Goal: Navigation & Orientation: Find specific page/section

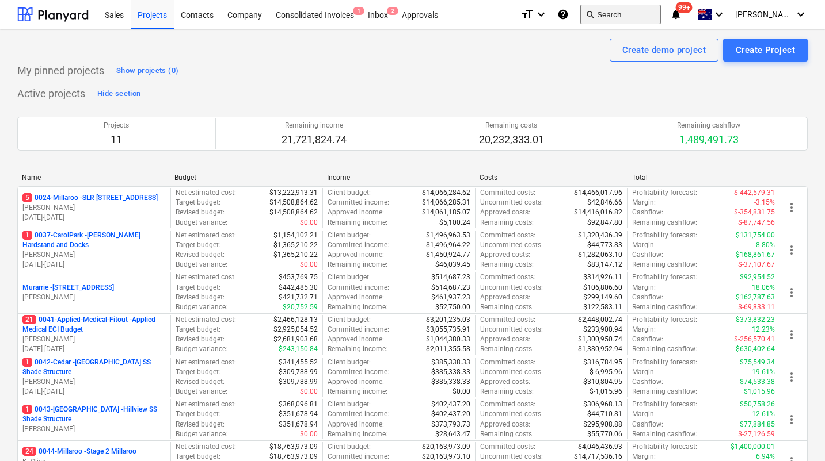
click at [643, 21] on button "search Search" at bounding box center [620, 15] width 81 height 20
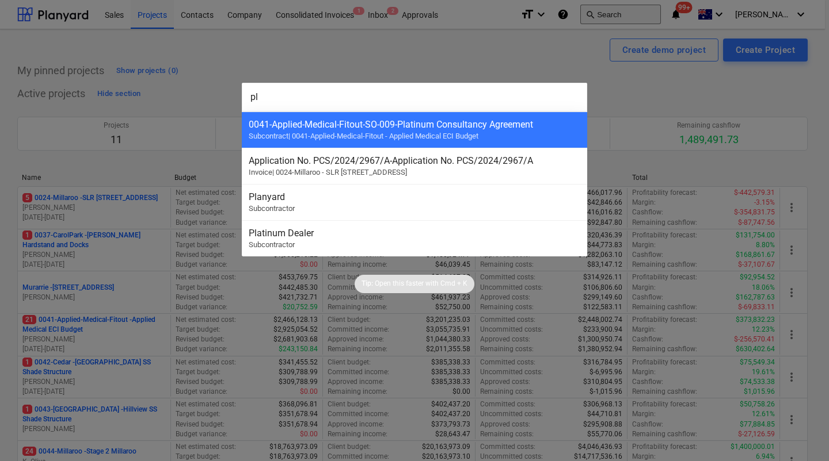
type input "p"
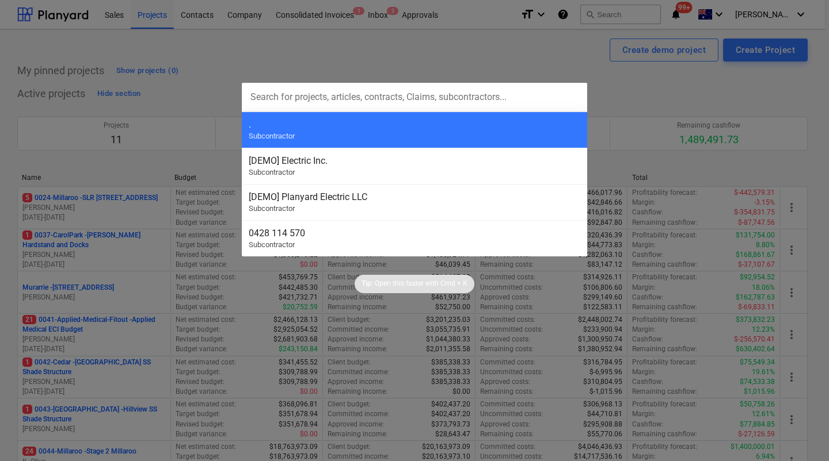
click at [447, 43] on div at bounding box center [414, 230] width 829 height 461
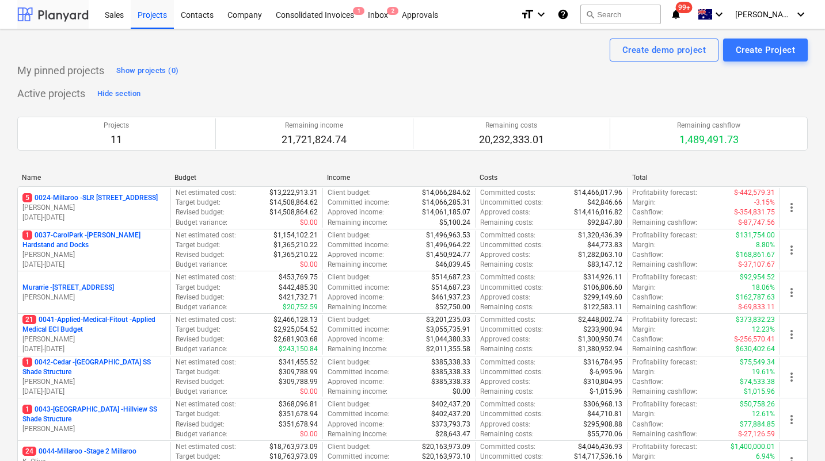
click at [62, 16] on div at bounding box center [52, 14] width 71 height 29
click at [726, 14] on icon "keyboard_arrow_down" at bounding box center [719, 14] width 14 height 14
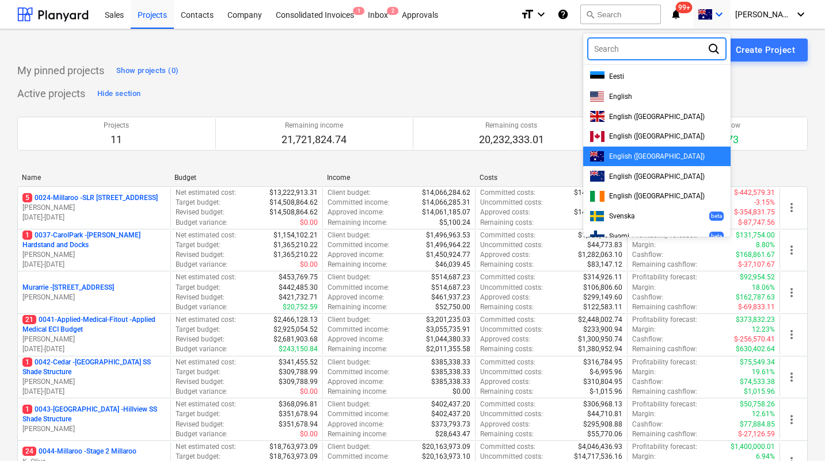
click at [743, 14] on div at bounding box center [412, 230] width 825 height 461
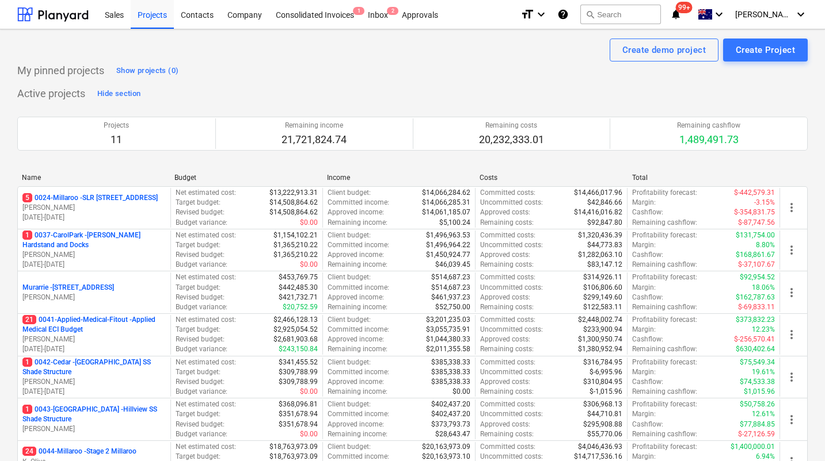
click at [681, 13] on icon "notifications" at bounding box center [676, 14] width 12 height 14
click at [784, 16] on span "[PERSON_NAME]" at bounding box center [764, 14] width 58 height 9
click at [719, 89] on div "Active projects Hide section Projects 11 Remaining income 21,721,824.74 Remaini…" at bounding box center [412, 376] width 790 height 582
click at [767, 13] on span "[PERSON_NAME]" at bounding box center [764, 14] width 58 height 9
click at [754, 47] on div "Settings" at bounding box center [772, 45] width 69 height 18
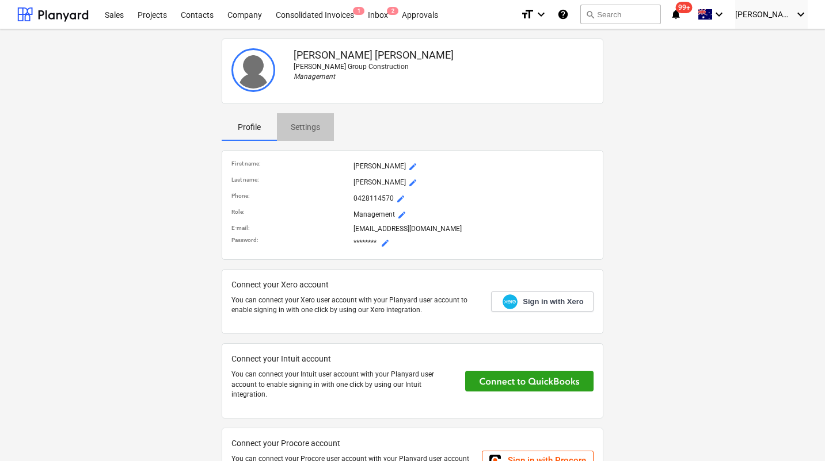
click at [315, 125] on p "Settings" at bounding box center [305, 127] width 29 height 12
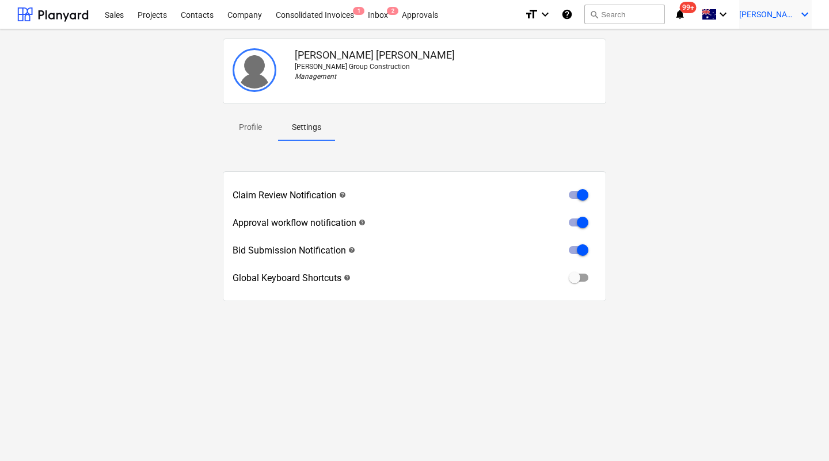
click at [776, 12] on span "[PERSON_NAME]" at bounding box center [768, 14] width 58 height 9
click at [757, 48] on div "Settings" at bounding box center [776, 45] width 69 height 18
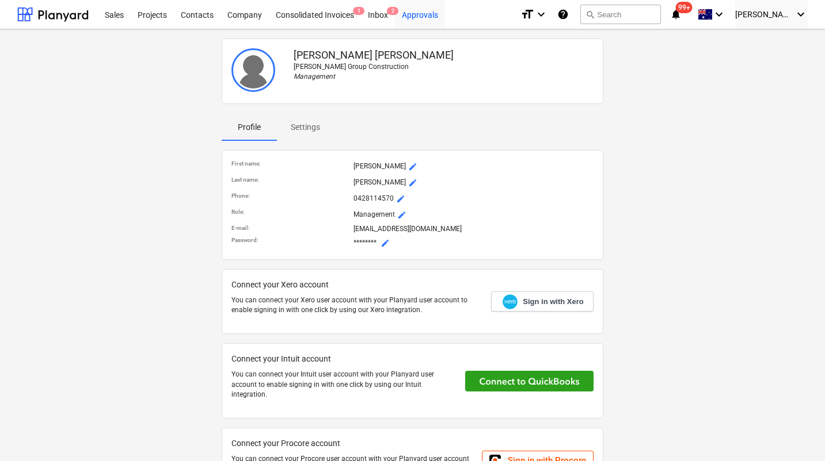
click at [419, 14] on div "Approvals" at bounding box center [420, 13] width 50 height 29
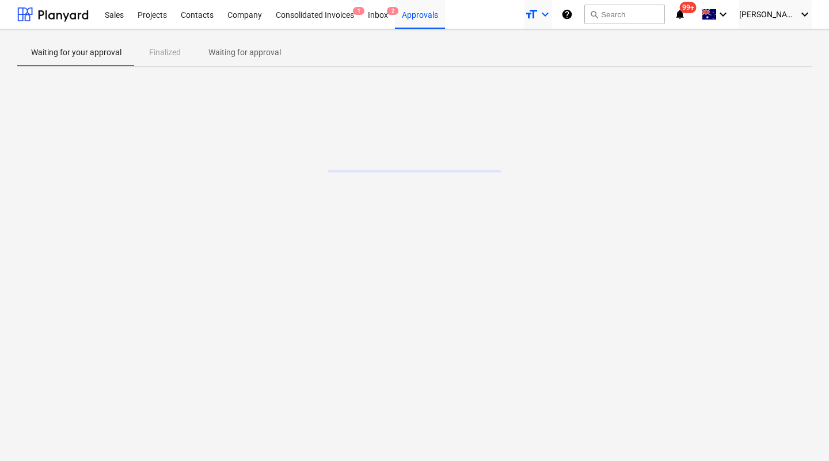
click at [552, 14] on icon "keyboard_arrow_down" at bounding box center [545, 14] width 14 height 14
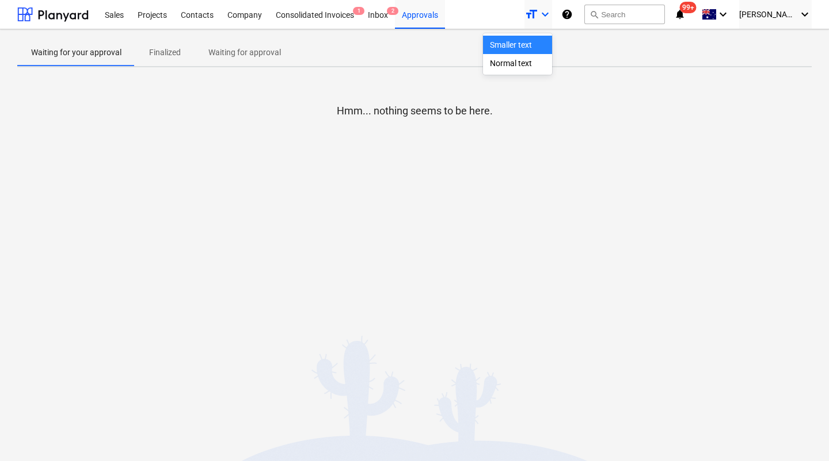
click at [575, 16] on div at bounding box center [414, 230] width 829 height 461
click at [371, 18] on div "Inbox 2" at bounding box center [378, 13] width 34 height 29
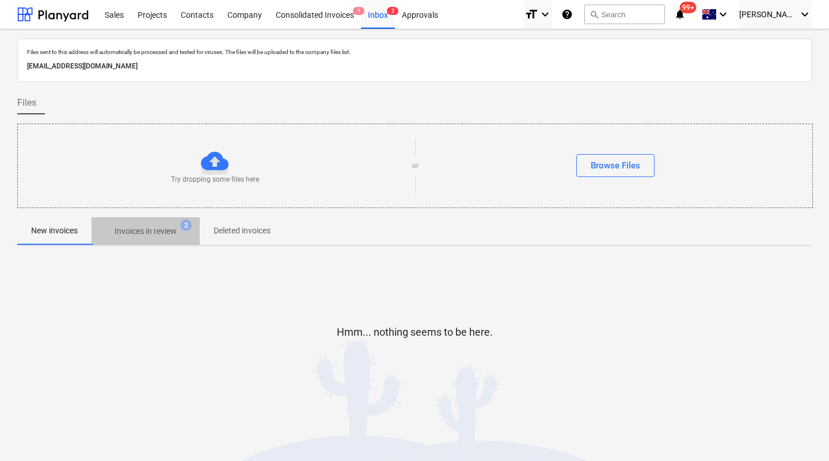
click at [139, 230] on p "Invoices in review" at bounding box center [146, 232] width 62 height 12
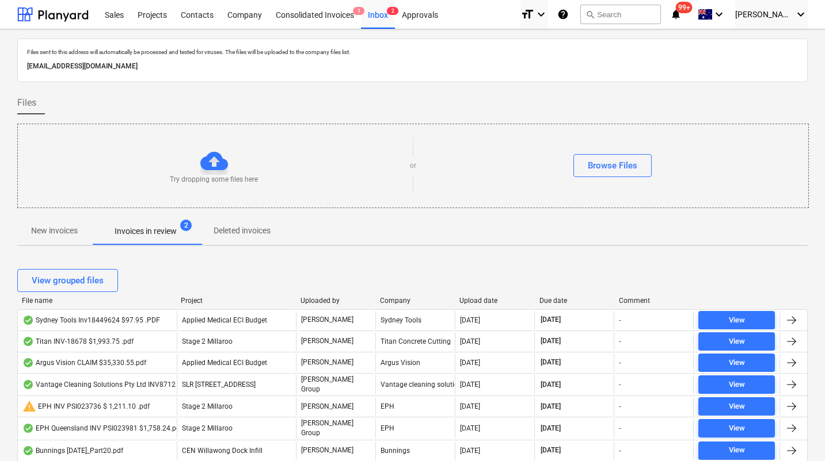
click at [125, 63] on p "[EMAIL_ADDRESS][DOMAIN_NAME]" at bounding box center [412, 66] width 770 height 12
